Goal: Information Seeking & Learning: Check status

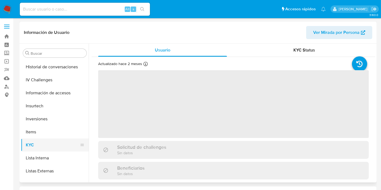
scroll to position [207, 0]
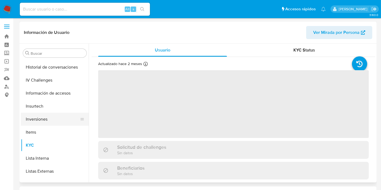
select select "10"
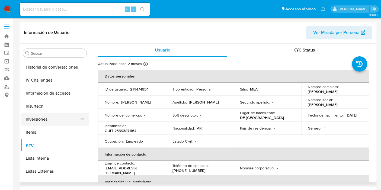
click at [40, 122] on button "Inversiones" at bounding box center [52, 119] width 63 height 13
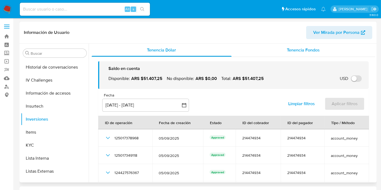
click at [279, 48] on div "Tenencia Fondos" at bounding box center [303, 50] width 144 height 13
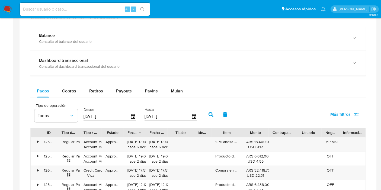
scroll to position [258, 0]
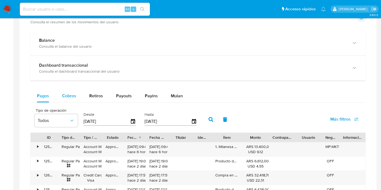
click at [68, 93] on span "Cobros" at bounding box center [69, 96] width 14 height 6
select select "10"
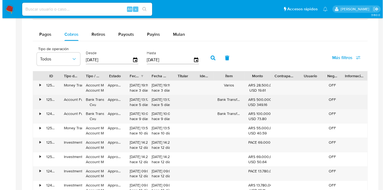
scroll to position [276, 0]
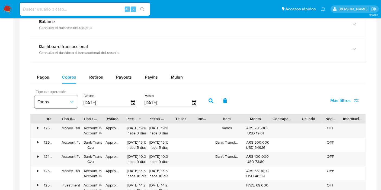
click at [62, 103] on span "Todos" at bounding box center [53, 101] width 31 height 5
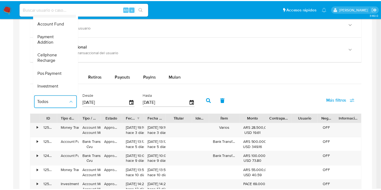
scroll to position [80, 0]
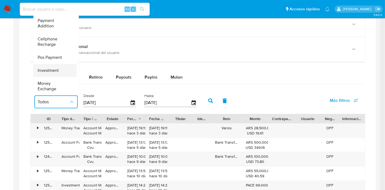
click at [54, 68] on span "Investment" at bounding box center [48, 70] width 21 height 5
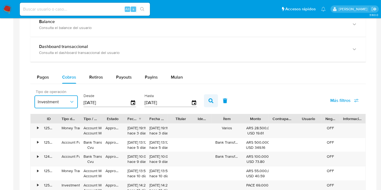
click at [208, 101] on icon "button" at bounding box center [210, 100] width 5 height 5
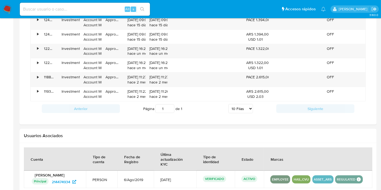
drag, startPoint x: 257, startPoint y: 112, endPoint x: 314, endPoint y: 142, distance: 64.8
click at [314, 143] on div at bounding box center [198, 176] width 357 height 67
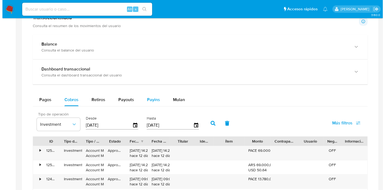
scroll to position [254, 0]
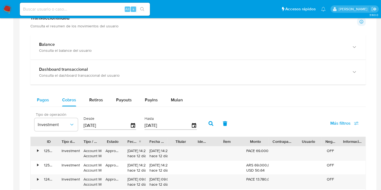
click at [49, 99] on button "Pagos" at bounding box center [42, 99] width 25 height 13
click at [67, 125] on span "Todos" at bounding box center [53, 124] width 31 height 5
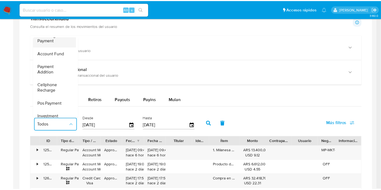
scroll to position [80, 0]
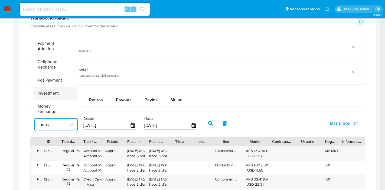
click at [57, 90] on span "Investment" at bounding box center [48, 92] width 21 height 5
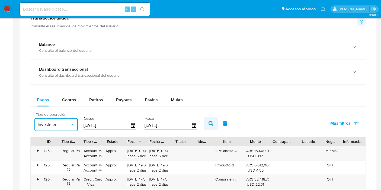
click at [209, 122] on icon "button" at bounding box center [210, 123] width 5 height 5
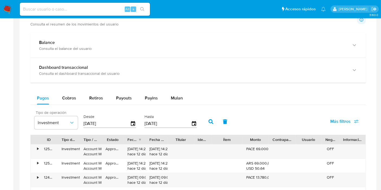
scroll to position [251, 0]
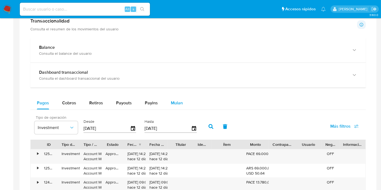
click at [173, 102] on span "Mulan" at bounding box center [177, 103] width 12 height 6
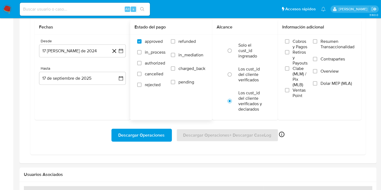
scroll to position [357, 0]
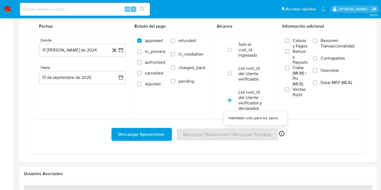
click at [279, 135] on icon at bounding box center [281, 133] width 7 height 7
click at [279, 135] on icon at bounding box center [281, 133] width 5 height 5
